Goal: Entertainment & Leisure: Browse casually

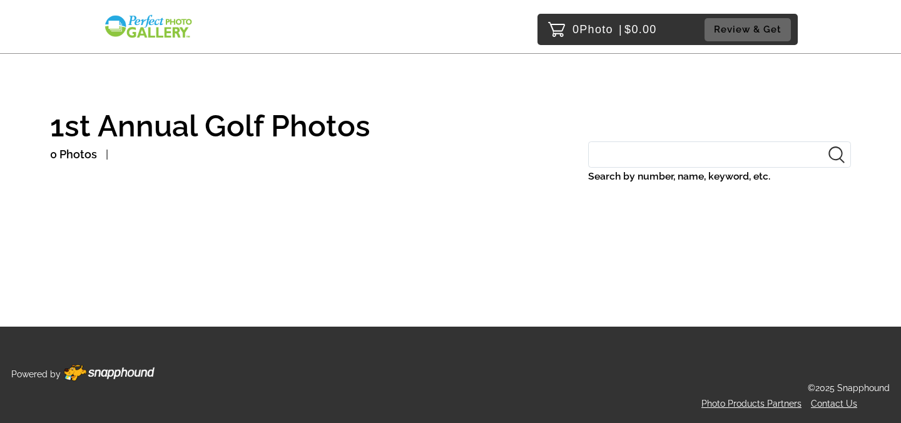
scroll to position [1, 0]
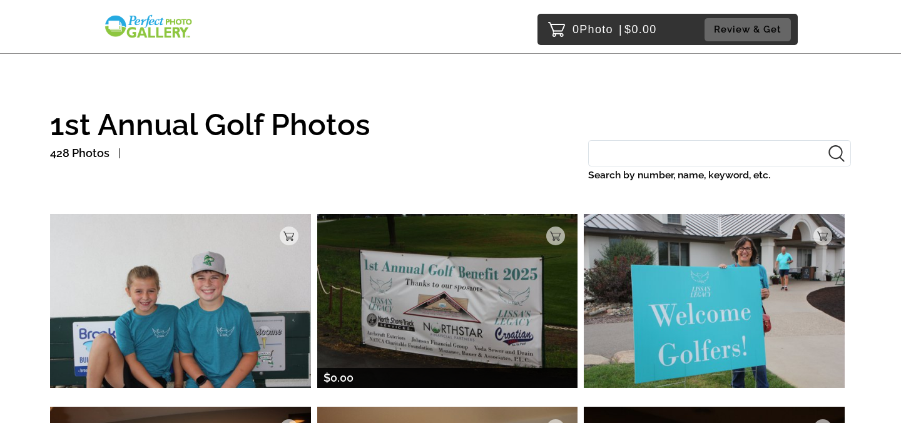
click at [401, 280] on img at bounding box center [447, 300] width 261 height 173
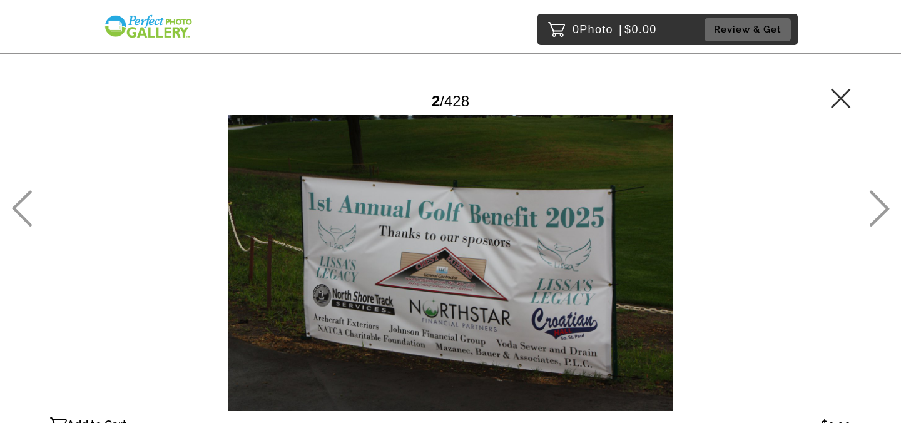
click at [448, 308] on div at bounding box center [450, 263] width 801 height 296
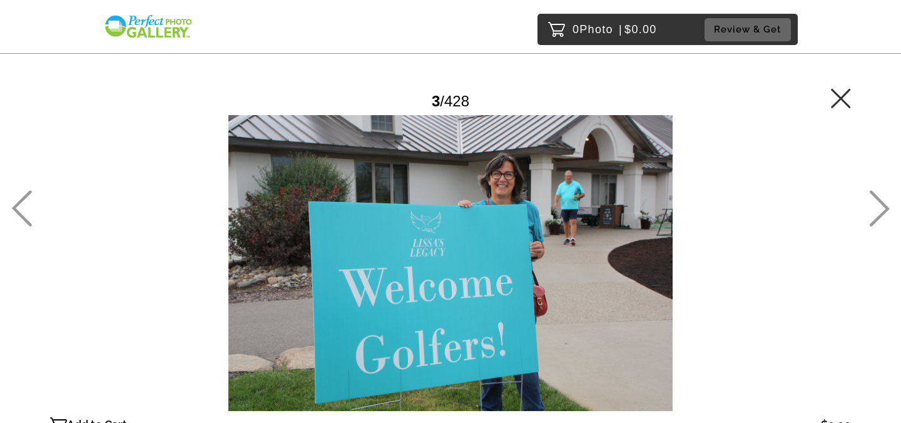
click at [805, 307] on div at bounding box center [450, 263] width 801 height 296
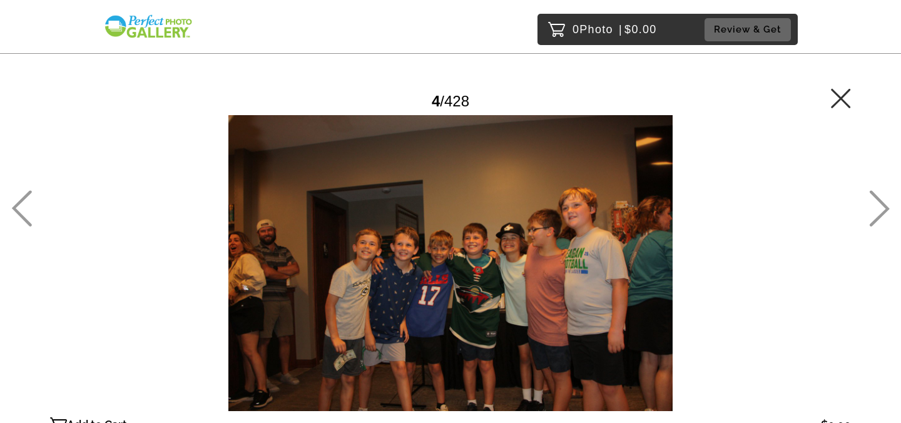
click at [325, 86] on div "Password Checker bypassed 4 / 428 Add to Cart $0.00 Gallery $0.00 Add" at bounding box center [450, 255] width 801 height 352
click at [833, 86] on div "Password Checker bypassed 4 / 428 Add to Cart $0.00 Gallery $0.00 Add" at bounding box center [450, 255] width 801 height 352
click at [838, 106] on icon at bounding box center [841, 98] width 20 height 20
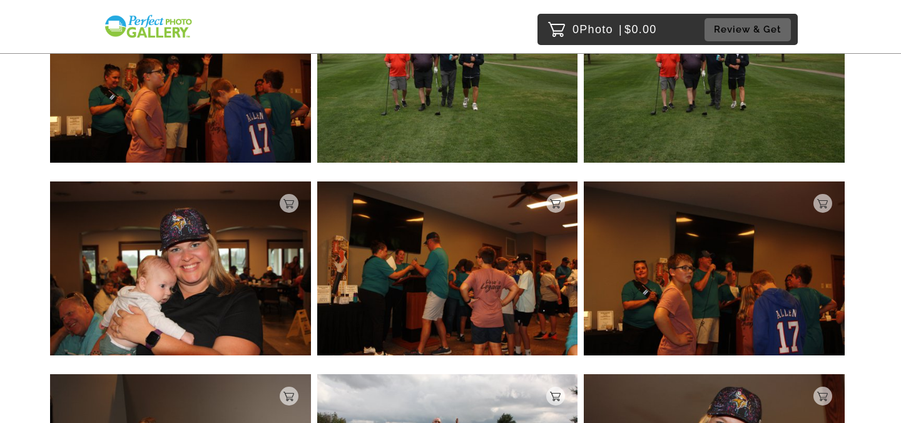
scroll to position [3408, 0]
